Goal: Use online tool/utility: Utilize a website feature to perform a specific function

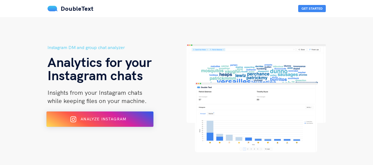
scroll to position [47, 0]
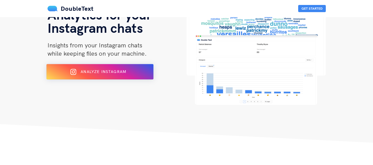
click at [133, 67] on button "Analyze Instagram" at bounding box center [99, 71] width 107 height 15
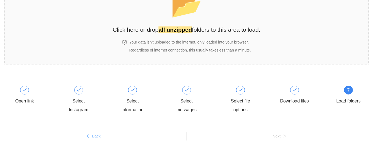
scroll to position [43, 0]
click at [340, 87] on div "7 Load folders" at bounding box center [348, 96] width 32 height 20
click at [298, 95] on div "Download files" at bounding box center [306, 96] width 54 height 20
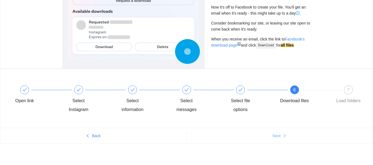
click at [283, 136] on icon "right" at bounding box center [285, 136] width 4 height 4
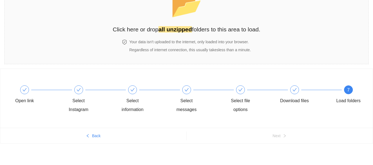
scroll to position [0, 0]
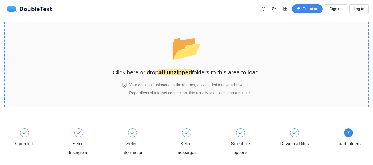
click at [177, 72] on strong "all unzipped" at bounding box center [175, 72] width 33 height 6
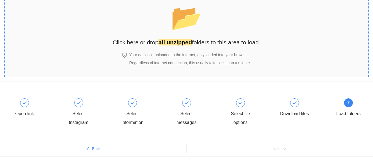
scroll to position [31, 0]
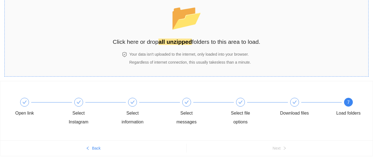
click at [185, 23] on span "📂" at bounding box center [187, 17] width 32 height 28
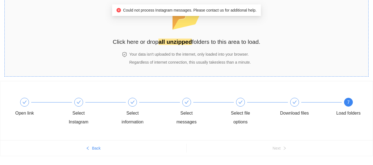
click at [187, 30] on span "📂" at bounding box center [187, 17] width 32 height 28
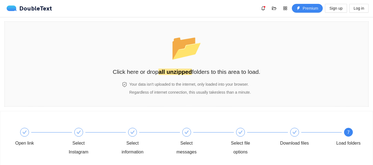
scroll to position [1, 0]
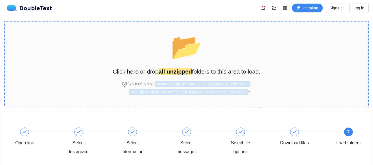
drag, startPoint x: 153, startPoint y: 85, endPoint x: 247, endPoint y: 93, distance: 93.6
click at [247, 93] on div "Your data isn't uploaded to the internet, only loaded into your browser. Regard…" at bounding box center [190, 88] width 124 height 14
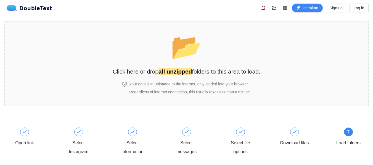
click at [254, 13] on div "DoubleText Premium Sign up Log in" at bounding box center [186, 8] width 373 height 18
click at [189, 60] on span "📂" at bounding box center [187, 47] width 32 height 28
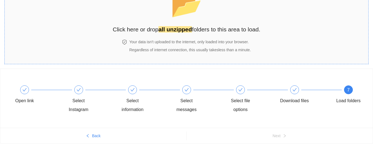
scroll to position [0, 0]
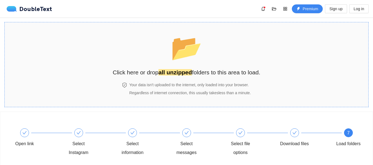
click at [188, 59] on span "📂" at bounding box center [187, 48] width 32 height 28
click at [264, 10] on icon "bell" at bounding box center [263, 9] width 4 height 4
click at [299, 49] on section "📂 Click here or drop all unzipped folders to this area to load. Your data isn't…" at bounding box center [186, 64] width 364 height 85
